Goal: Navigation & Orientation: Find specific page/section

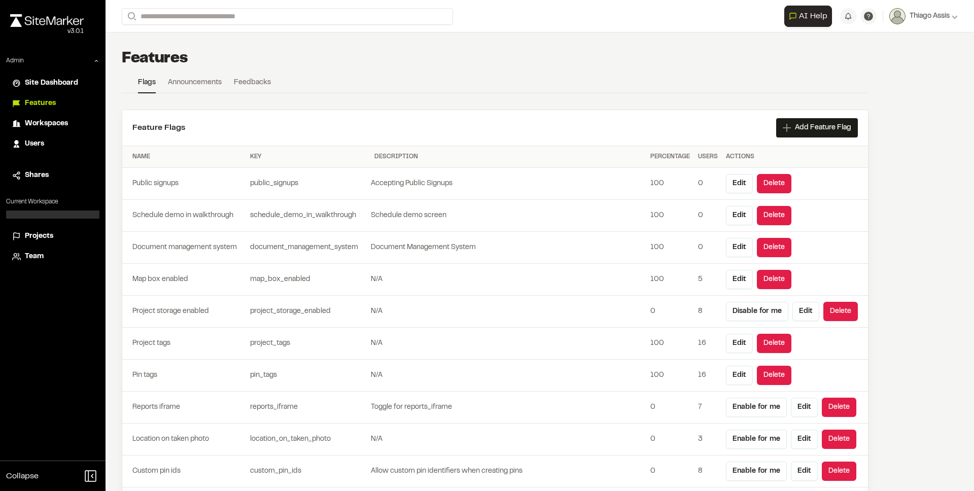
click at [90, 286] on div "Close sidebar v 3.0.1 Admin Site Dashboard Features Workspaces Users Shares Cur…" at bounding box center [52, 245] width 105 height 491
click at [42, 237] on span "Projects" at bounding box center [39, 236] width 28 height 11
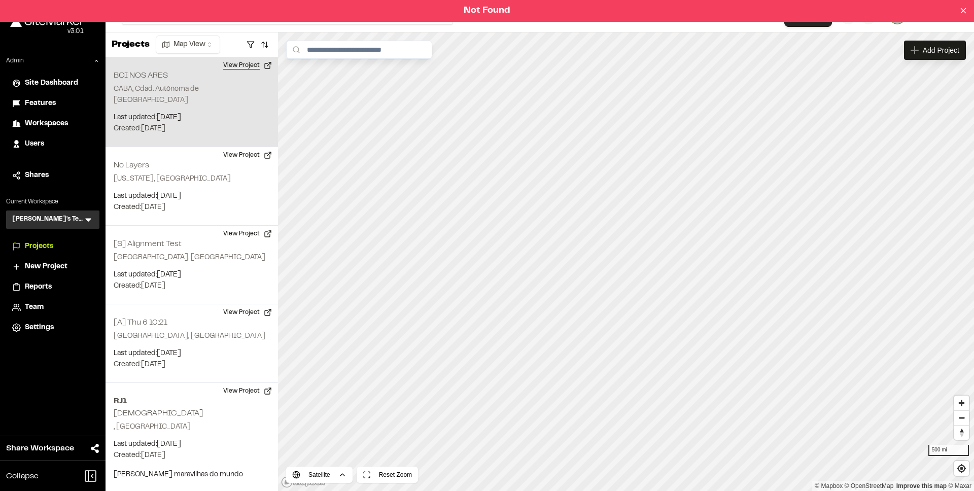
click at [243, 68] on button "View Project" at bounding box center [247, 65] width 61 height 16
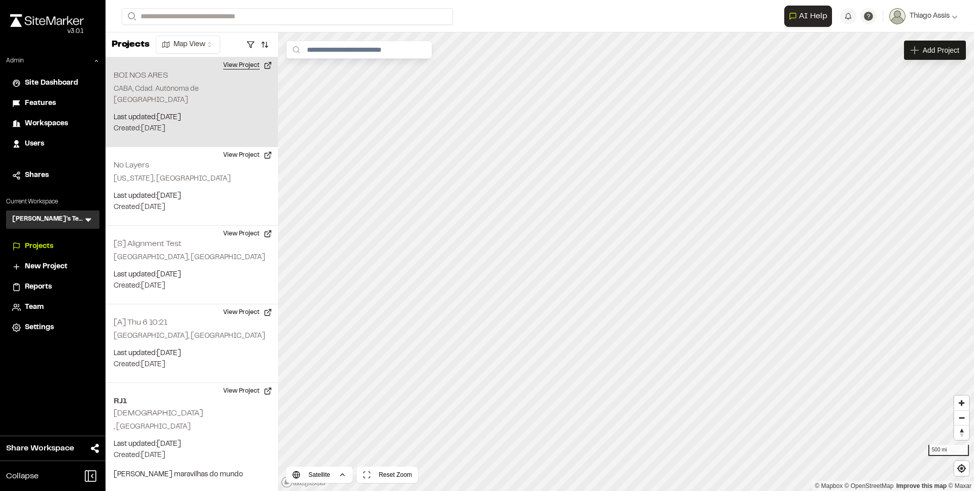
click at [255, 66] on button "View Project" at bounding box center [247, 65] width 61 height 16
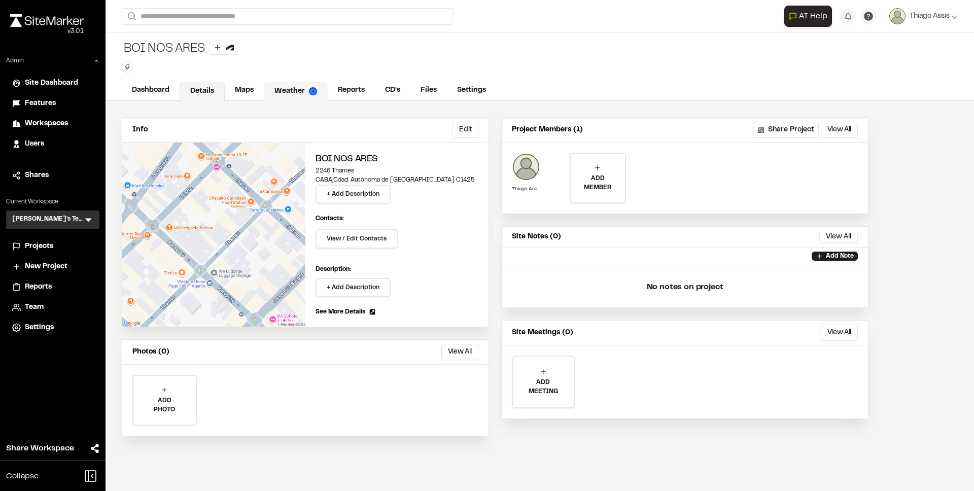
click at [265, 90] on link "Weather" at bounding box center [296, 91] width 64 height 19
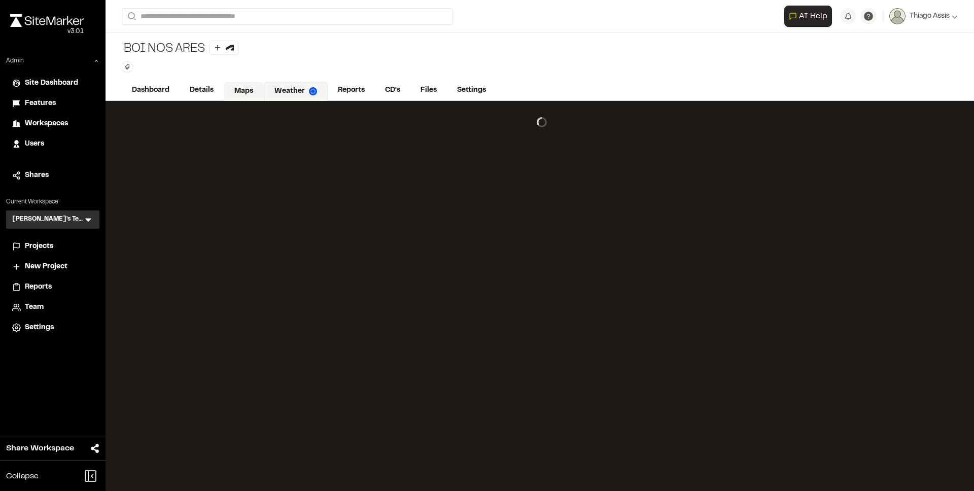
click at [237, 90] on link "Maps" at bounding box center [244, 91] width 40 height 19
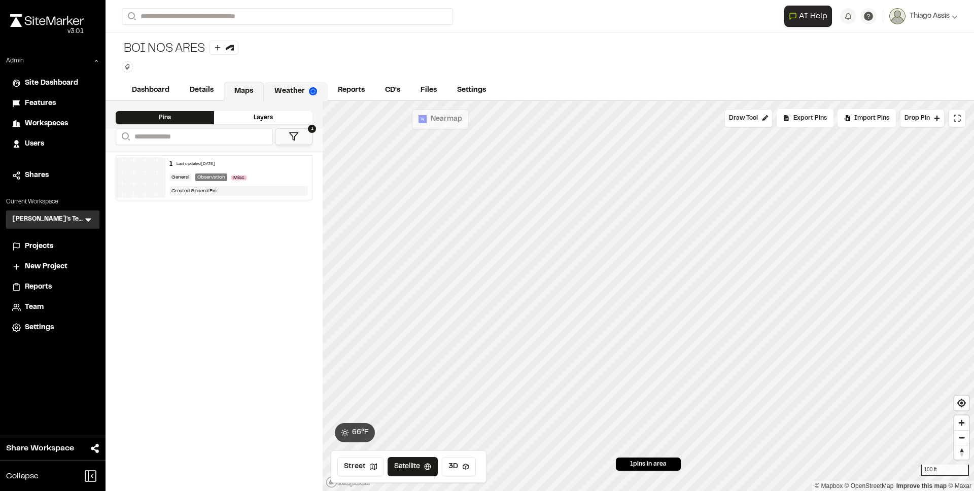
click at [292, 91] on link "Weather" at bounding box center [296, 91] width 64 height 19
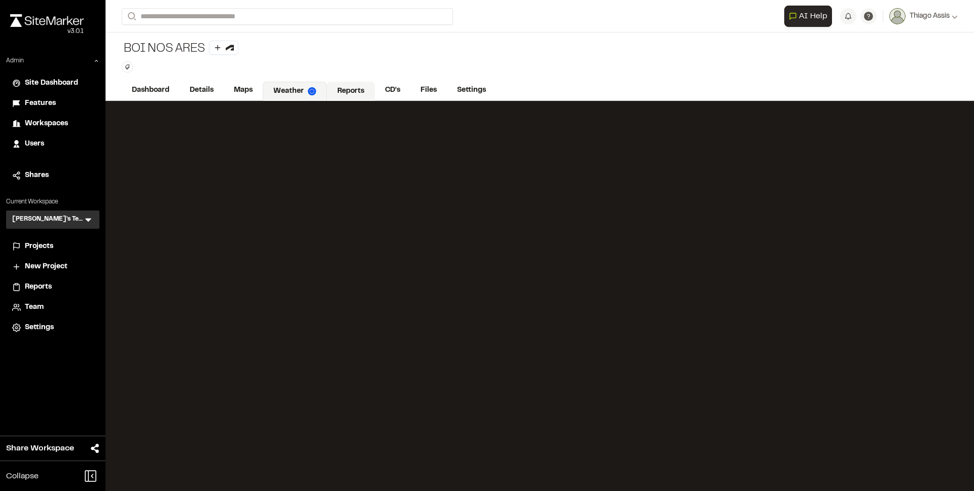
click at [337, 96] on link "Reports" at bounding box center [351, 91] width 48 height 19
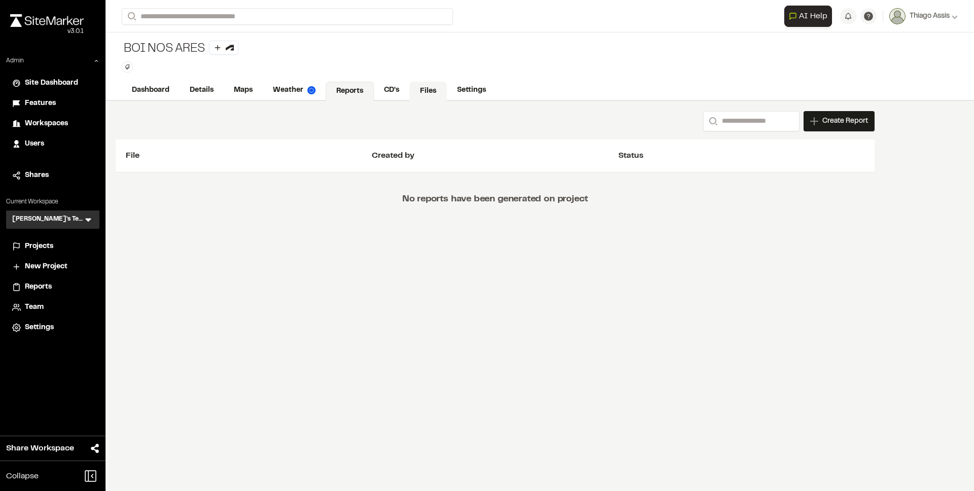
click at [431, 94] on link "Files" at bounding box center [428, 91] width 38 height 19
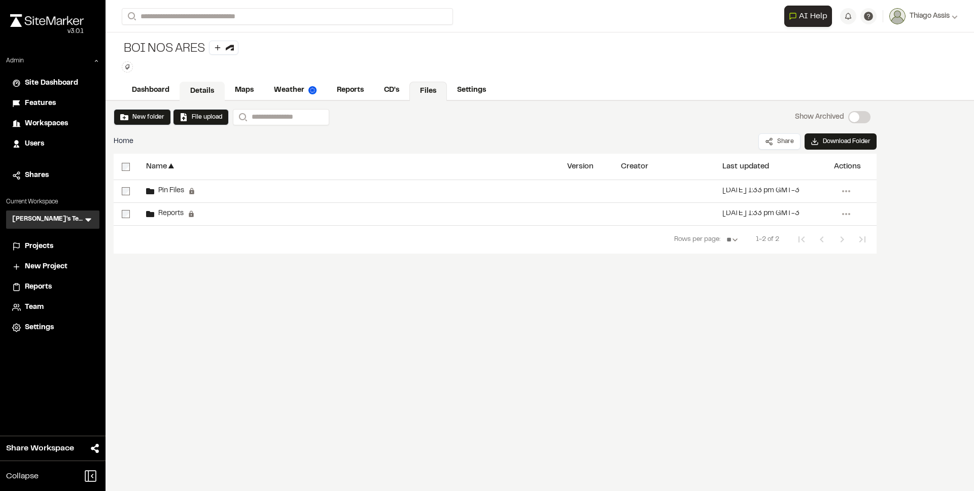
click at [219, 92] on link "Details" at bounding box center [202, 91] width 45 height 19
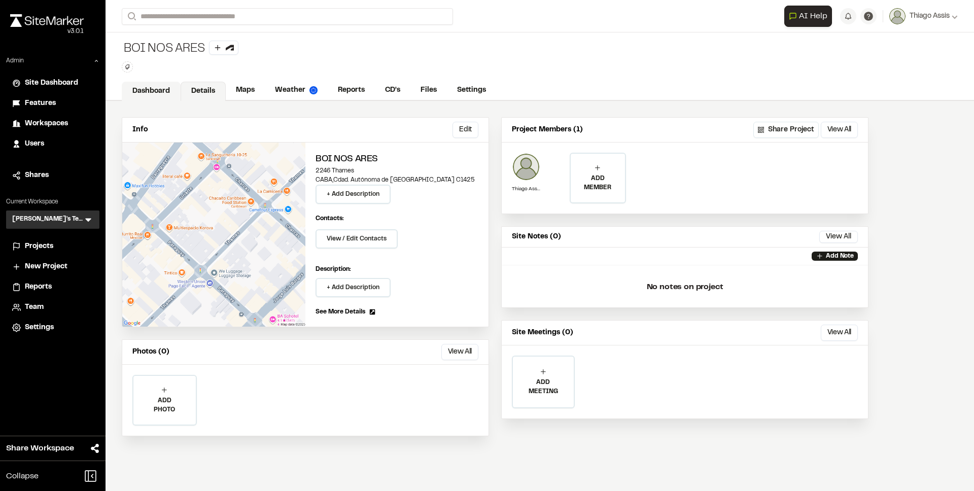
click at [162, 92] on link "Dashboard" at bounding box center [151, 91] width 59 height 19
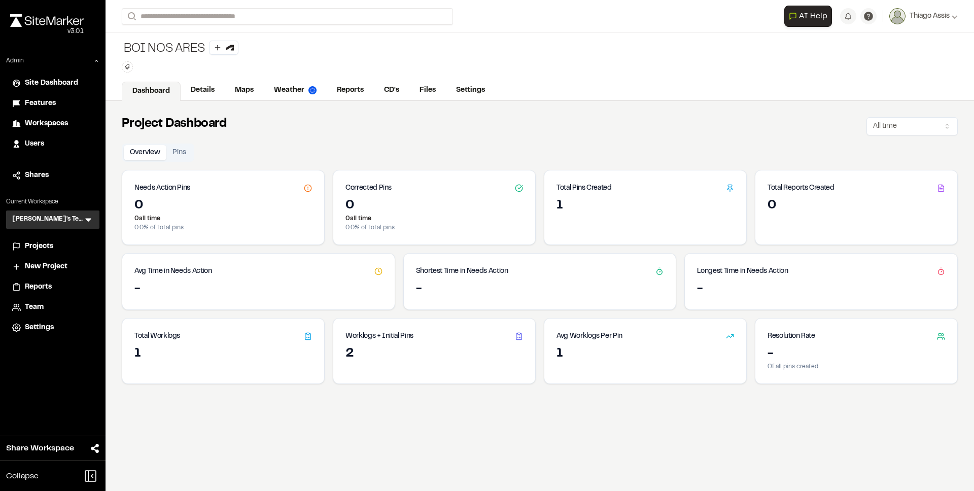
click at [45, 252] on li "Projects" at bounding box center [52, 246] width 93 height 19
click at [45, 250] on span "Projects" at bounding box center [39, 246] width 28 height 11
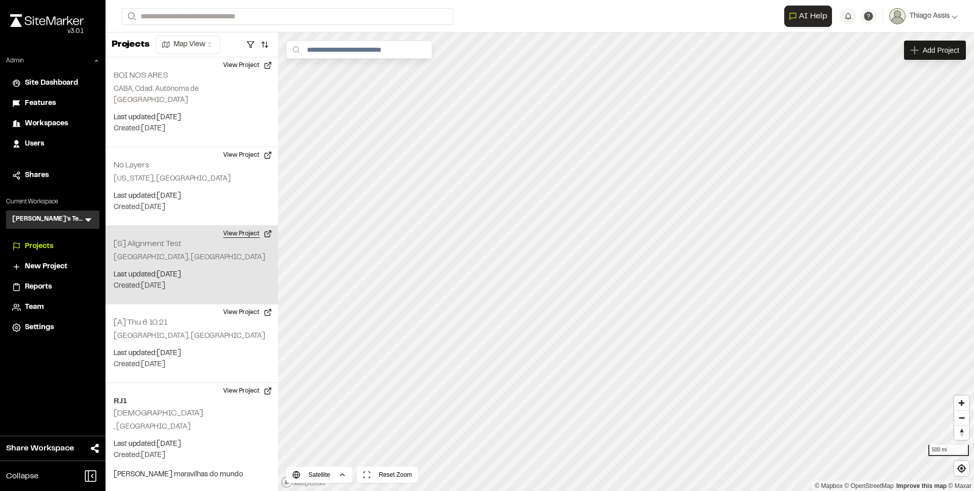
click at [248, 226] on button "View Project" at bounding box center [247, 234] width 61 height 16
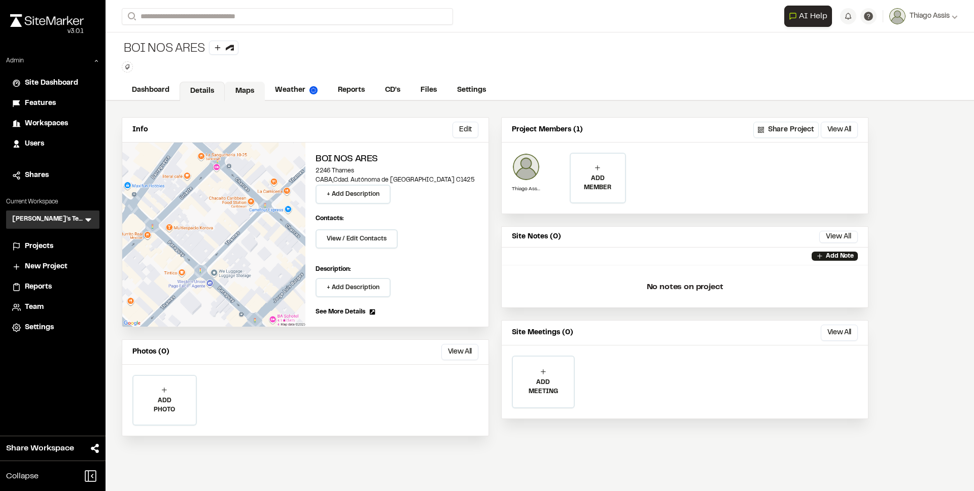
click at [252, 92] on link "Maps" at bounding box center [245, 91] width 40 height 19
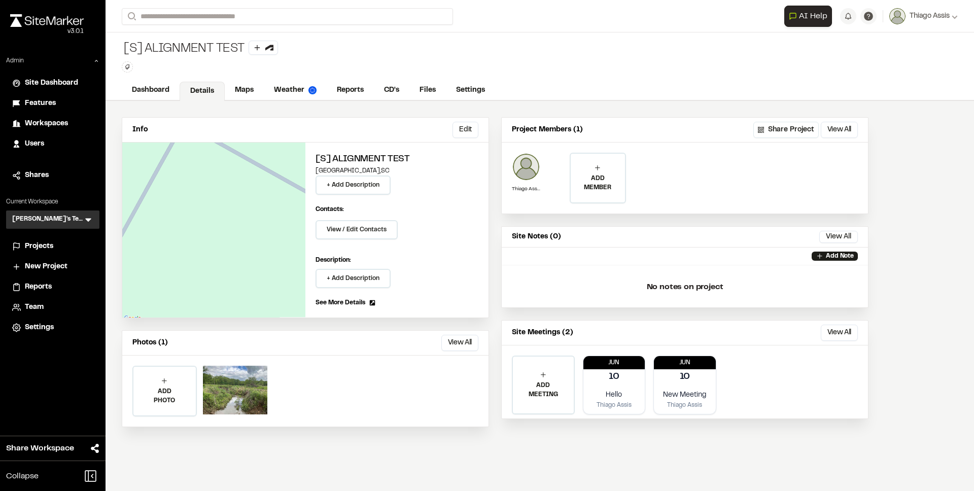
click at [640, 81] on div "Dashboard Details Maps Weather Reports CD's Files Settings" at bounding box center [539, 91] width 868 height 20
